Goal: Task Accomplishment & Management: Manage account settings

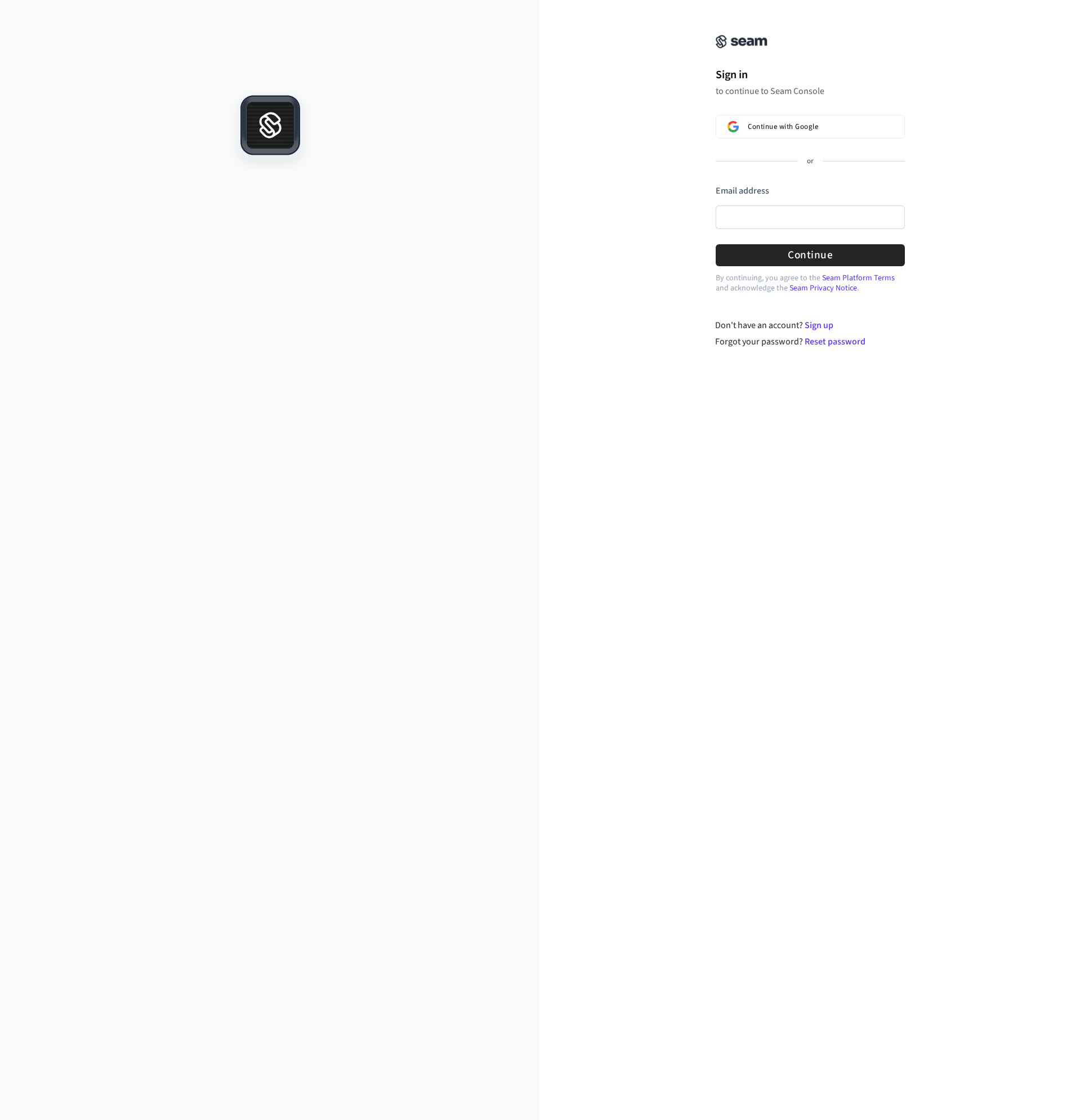
drag, startPoint x: 588, startPoint y: 129, endPoint x: 579, endPoint y: 108, distance: 22.8
drag, startPoint x: 761, startPoint y: 85, endPoint x: 771, endPoint y: 89, distance: 10.8
